Goal: Information Seeking & Learning: Learn about a topic

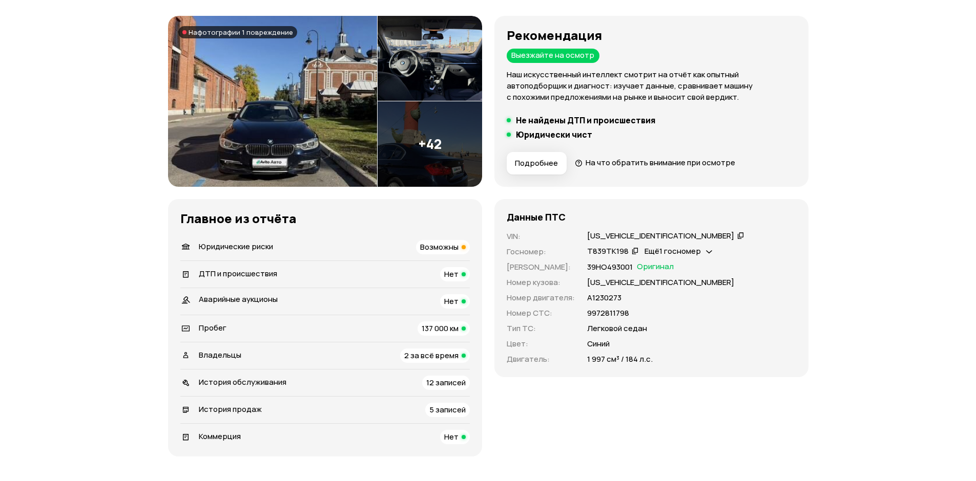
scroll to position [154, 0]
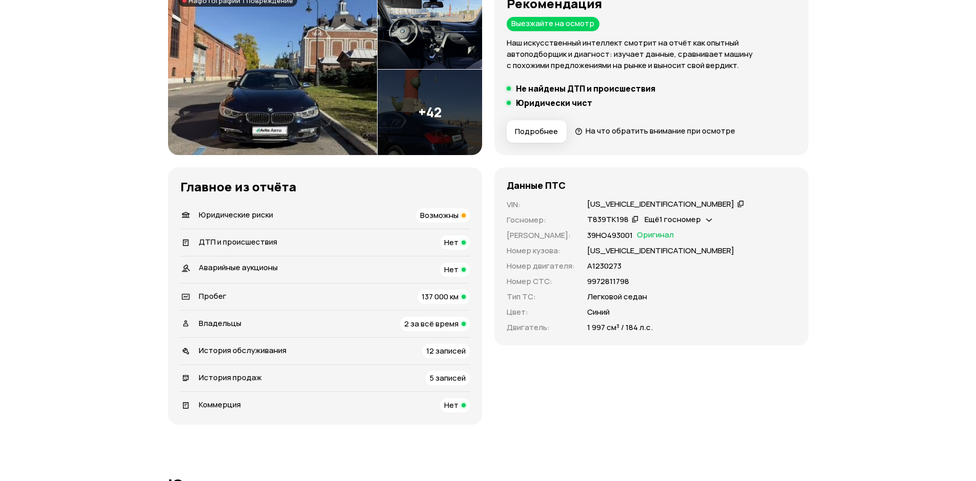
click at [259, 378] on span "История продаж" at bounding box center [230, 377] width 63 height 11
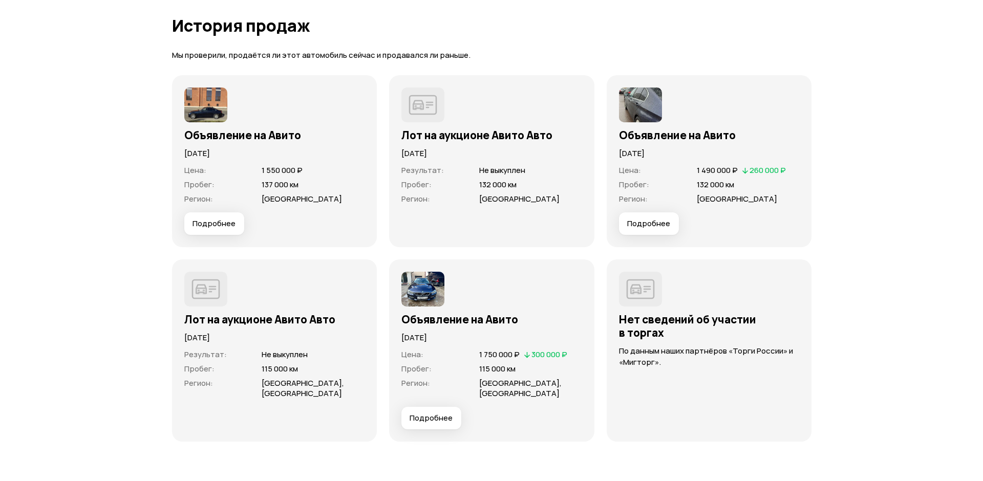
scroll to position [2718, 0]
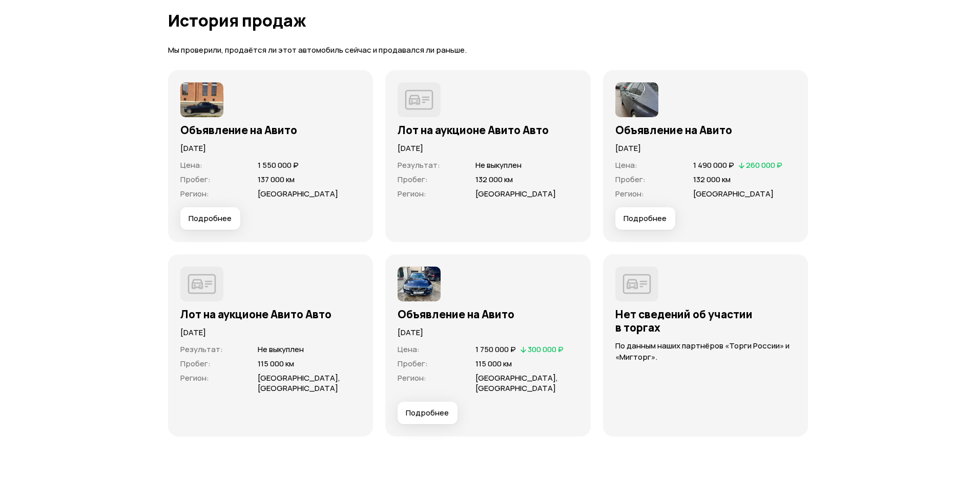
click at [660, 214] on span "Подробнее" at bounding box center [644, 219] width 43 height 10
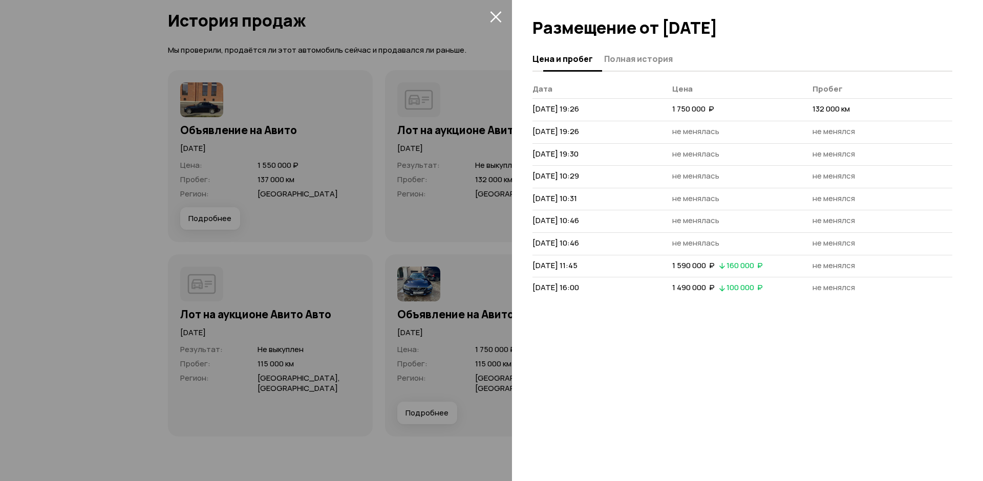
click at [613, 51] on button "Полная история" at bounding box center [637, 59] width 72 height 20
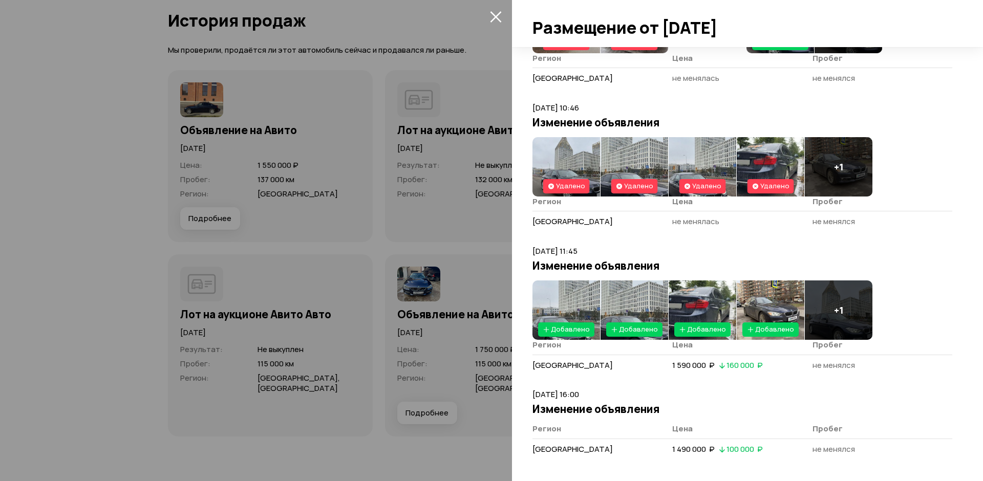
scroll to position [907, 0]
drag, startPoint x: 565, startPoint y: 450, endPoint x: 853, endPoint y: 452, distance: 288.3
click at [853, 452] on tr "[GEOGRAPHIC_DATA] 1 490 000  ₽   100 000  ₽ не менялся" at bounding box center [743, 449] width 420 height 22
click at [782, 453] on td "1 490 000  ₽   100 000  ₽" at bounding box center [742, 449] width 140 height 22
click at [772, 425] on th "Цена" at bounding box center [742, 431] width 140 height 15
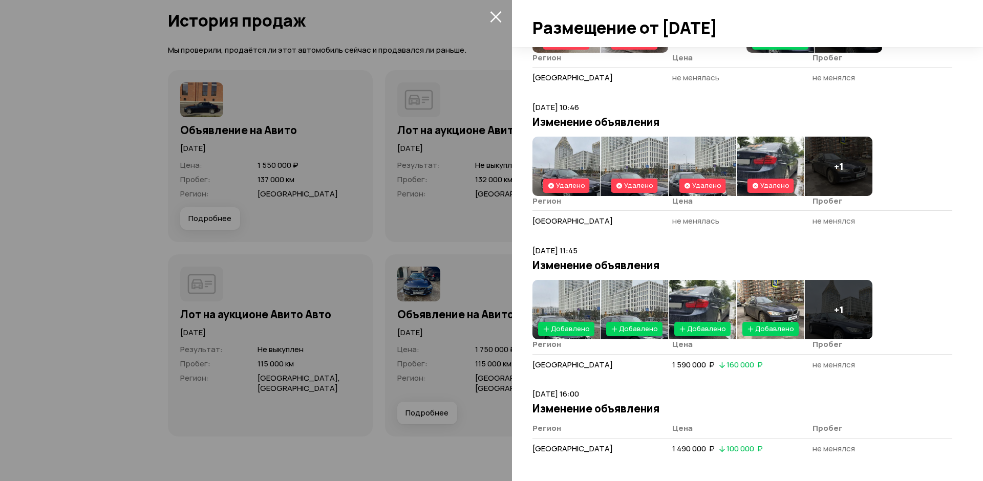
click at [772, 309] on img at bounding box center [771, 309] width 68 height 59
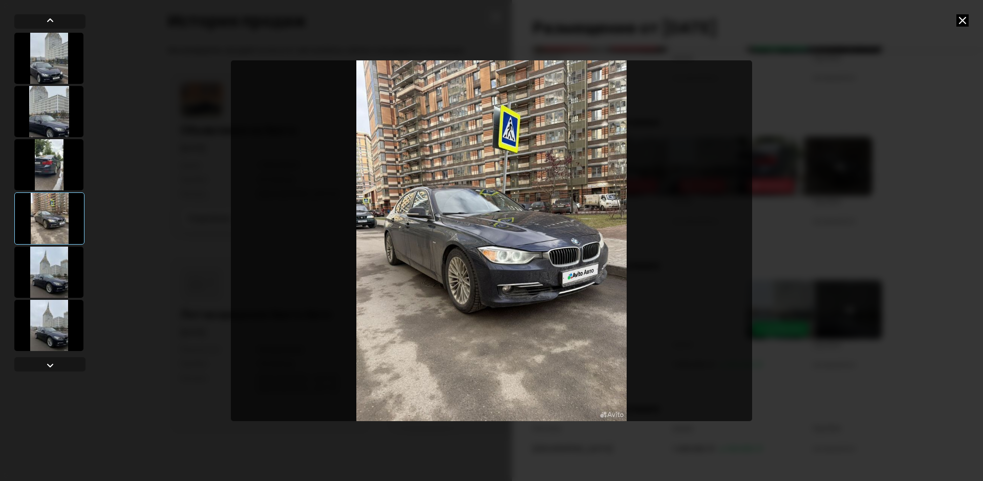
click at [467, 249] on img "Go to Slide 4" at bounding box center [491, 240] width 521 height 361
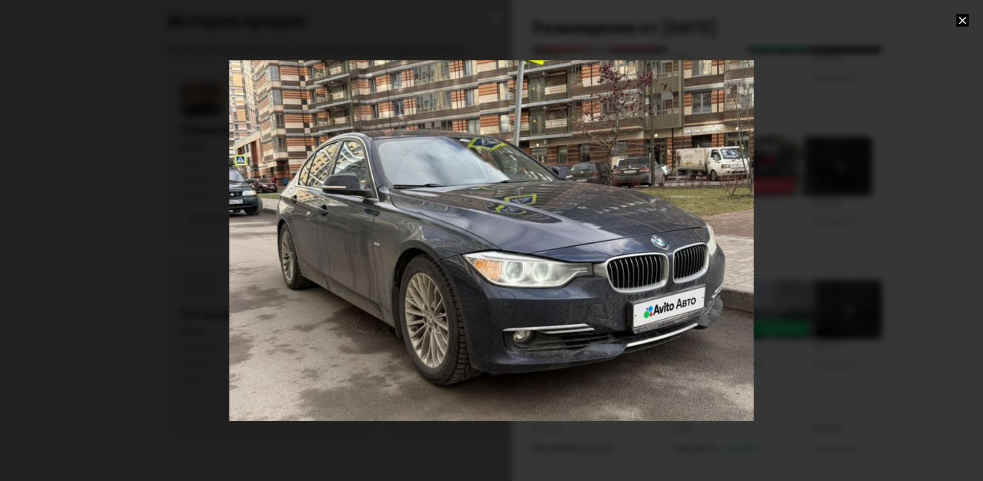
click at [471, 249] on div "Go to Slide 4" at bounding box center [491, 241] width 1049 height 722
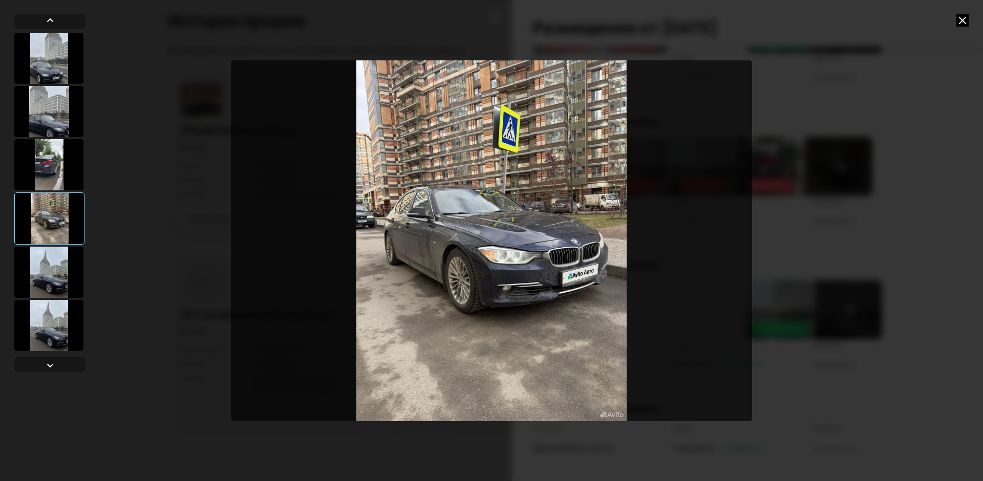
click at [471, 249] on img "Go to Slide 4" at bounding box center [491, 240] width 521 height 361
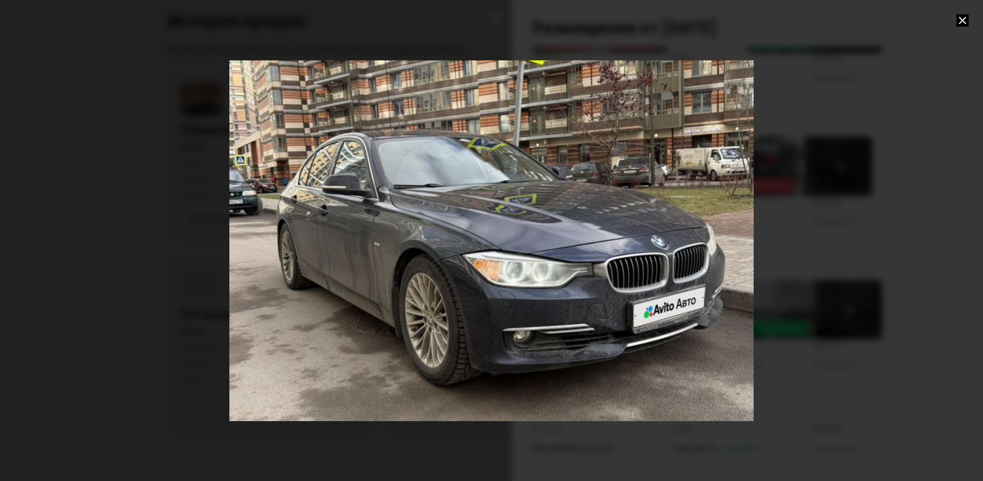
click at [471, 356] on div "Go to Slide 4" at bounding box center [491, 241] width 1049 height 722
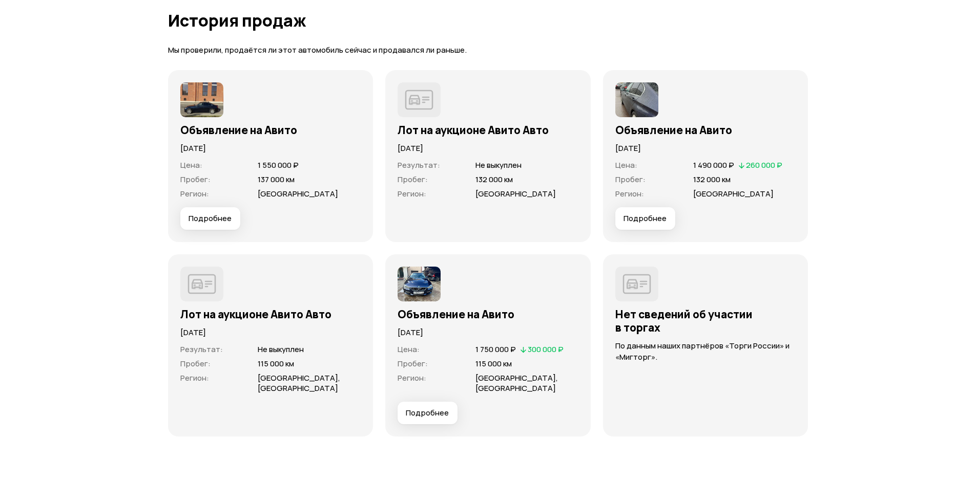
click at [656, 215] on button "Подробнее" at bounding box center [645, 218] width 60 height 23
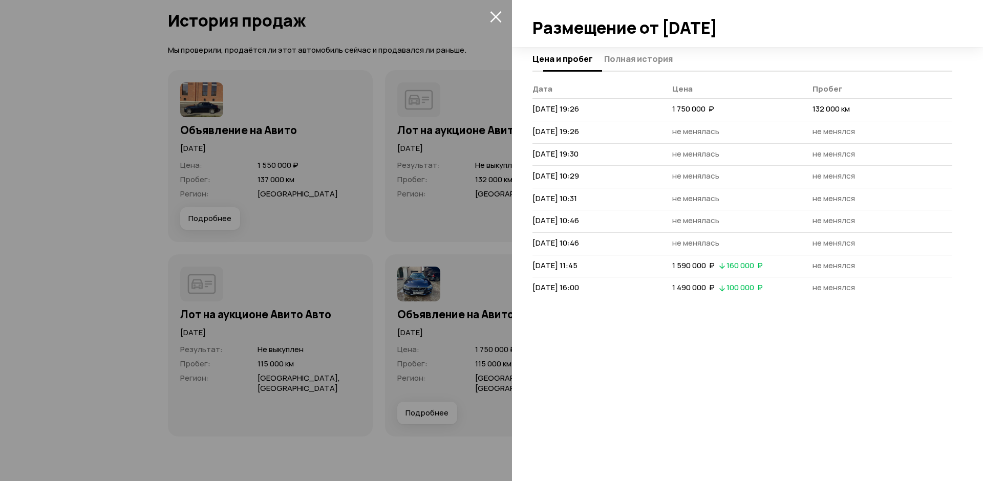
click at [624, 66] on button "Полная история" at bounding box center [637, 59] width 72 height 20
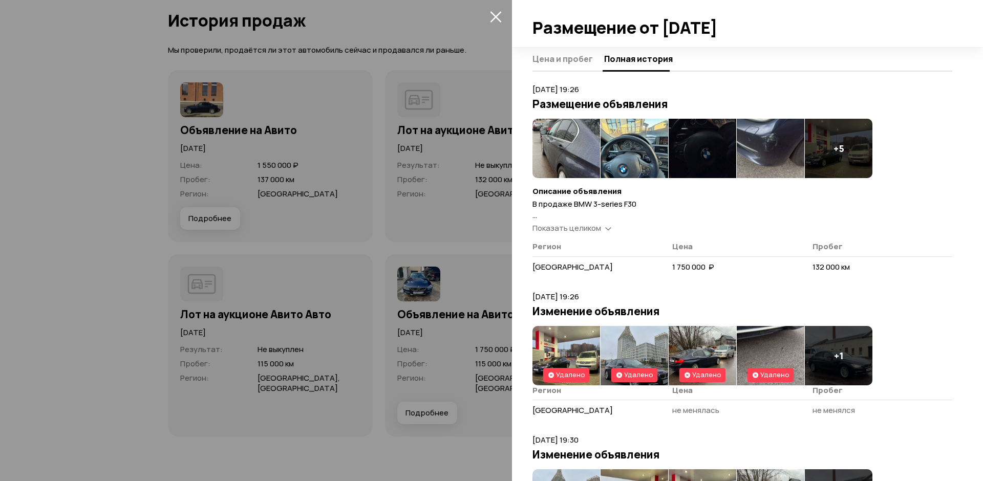
click at [628, 154] on img at bounding box center [635, 148] width 68 height 59
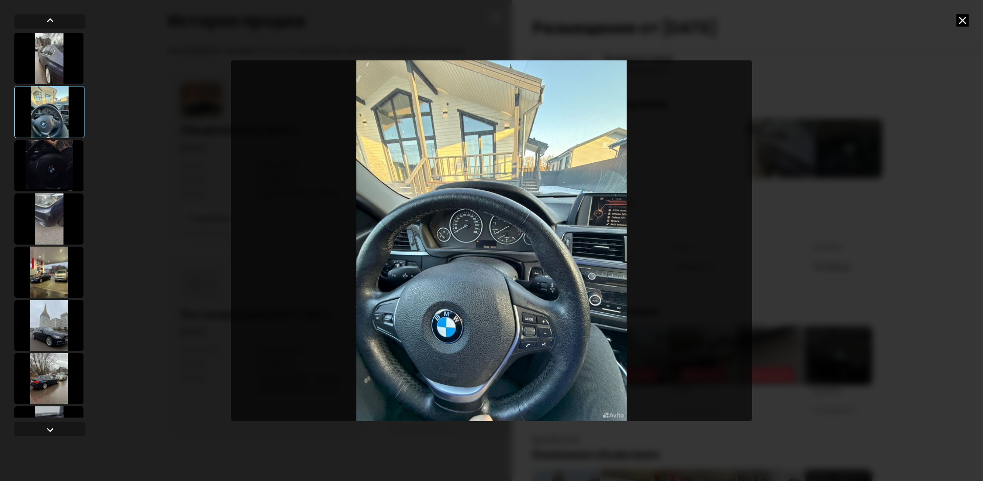
click at [958, 17] on icon at bounding box center [963, 20] width 12 height 12
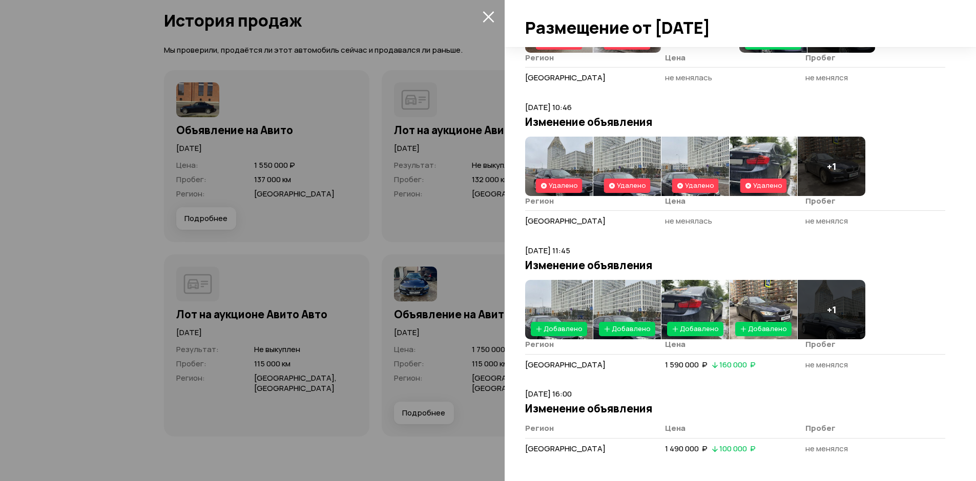
click at [466, 202] on div at bounding box center [488, 240] width 976 height 481
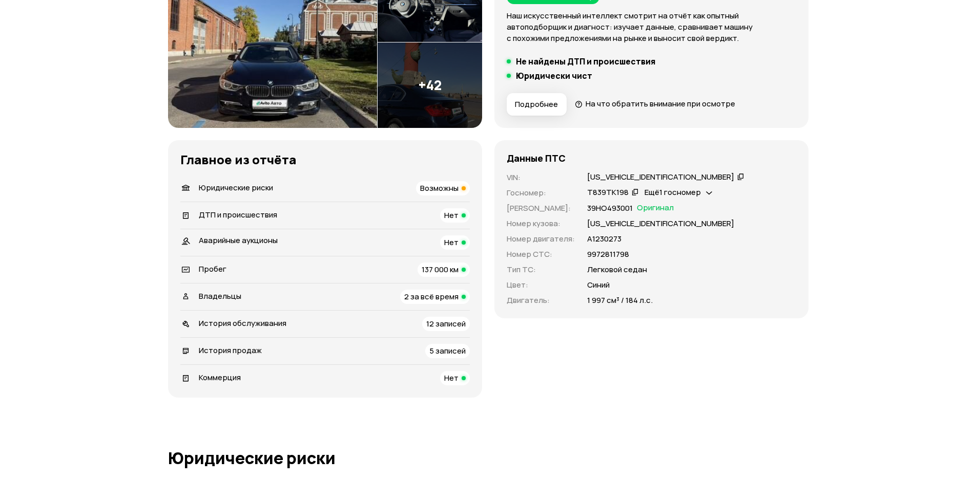
scroll to position [0, 0]
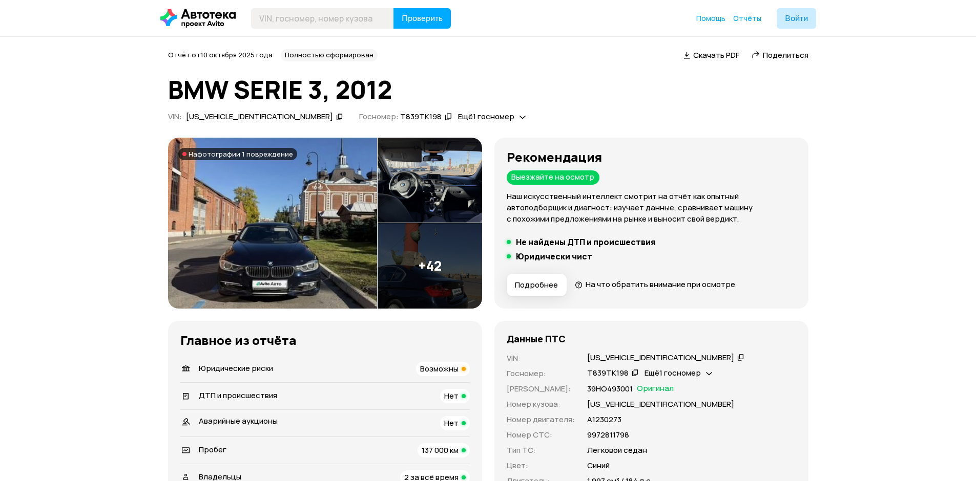
click at [210, 113] on div "[US_VEHICLE_IDENTIFICATION_NUMBER]" at bounding box center [259, 117] width 147 height 11
